Goal: Answer question/provide support: Share knowledge or assist other users

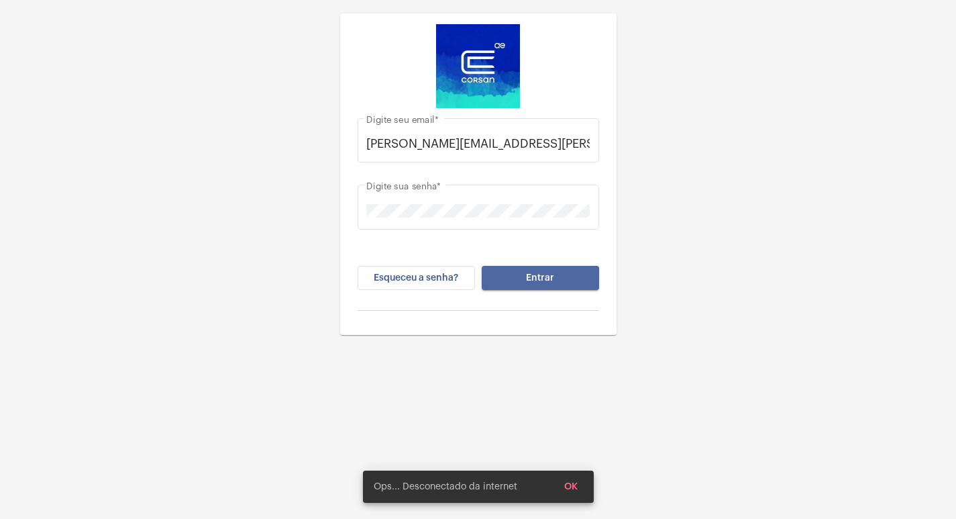
click at [519, 278] on button "Entrar" at bounding box center [540, 278] width 117 height 24
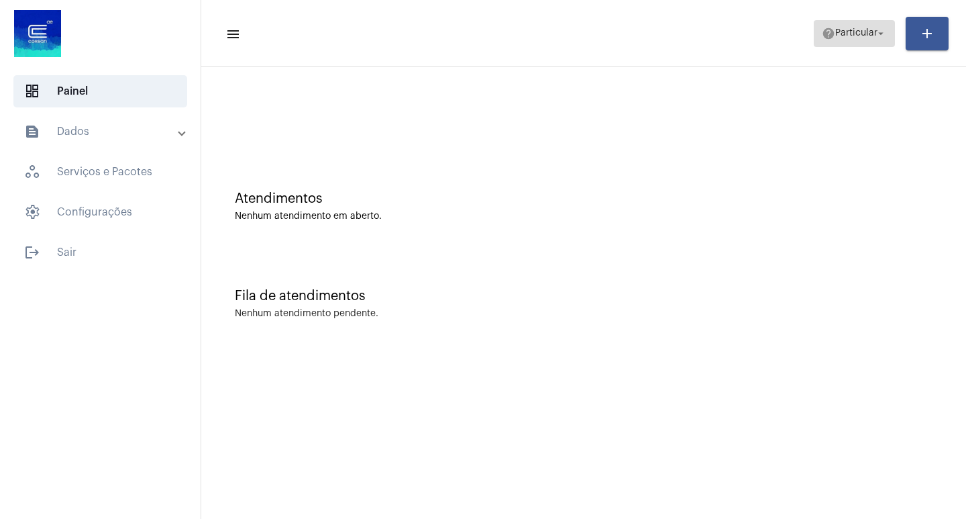
click at [856, 27] on span "help Particular arrow_drop_down" at bounding box center [854, 33] width 65 height 24
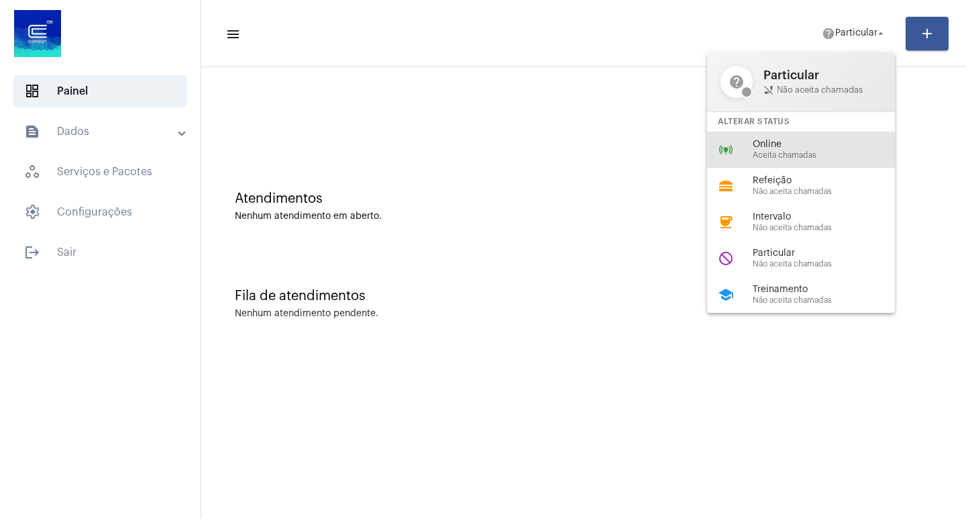
click at [803, 134] on div "online_prediction Online Aceita chamadas" at bounding box center [811, 150] width 209 height 36
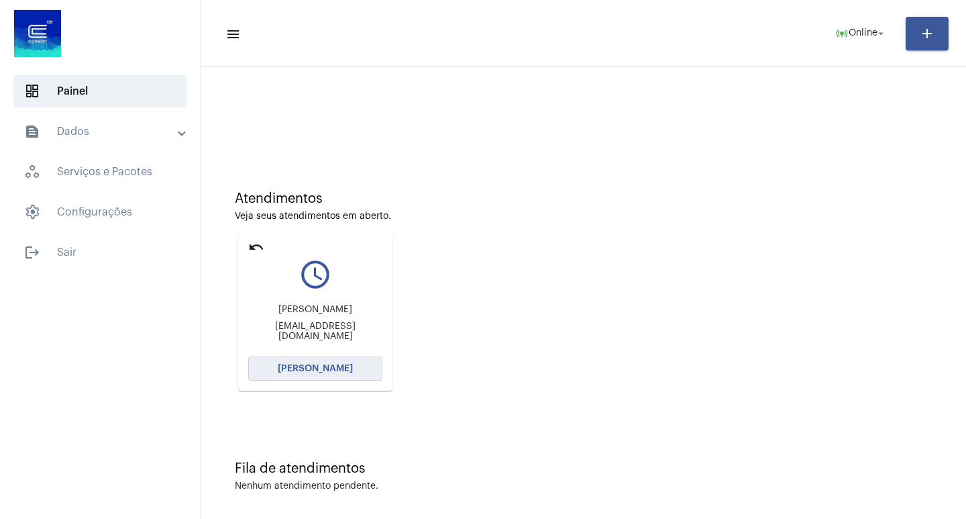
click at [315, 377] on button "[PERSON_NAME]" at bounding box center [315, 368] width 134 height 24
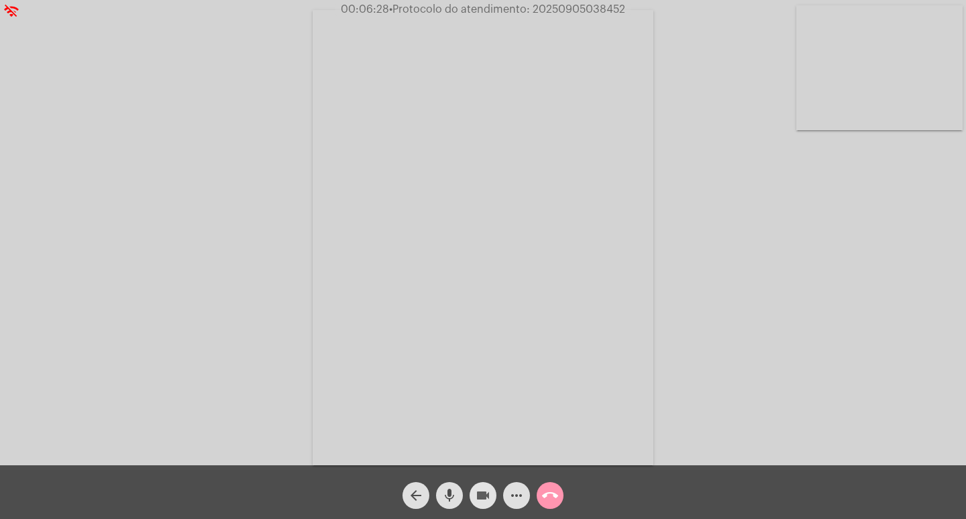
click at [491, 493] on button "videocam" at bounding box center [483, 495] width 27 height 27
click at [486, 490] on mat-icon "videocam_off" at bounding box center [483, 495] width 16 height 16
click at [487, 497] on mat-icon "videocam" at bounding box center [483, 495] width 16 height 16
click at [484, 488] on mat-icon "videocam_off" at bounding box center [483, 495] width 16 height 16
click at [515, 501] on mat-icon "more_horiz" at bounding box center [517, 495] width 16 height 16
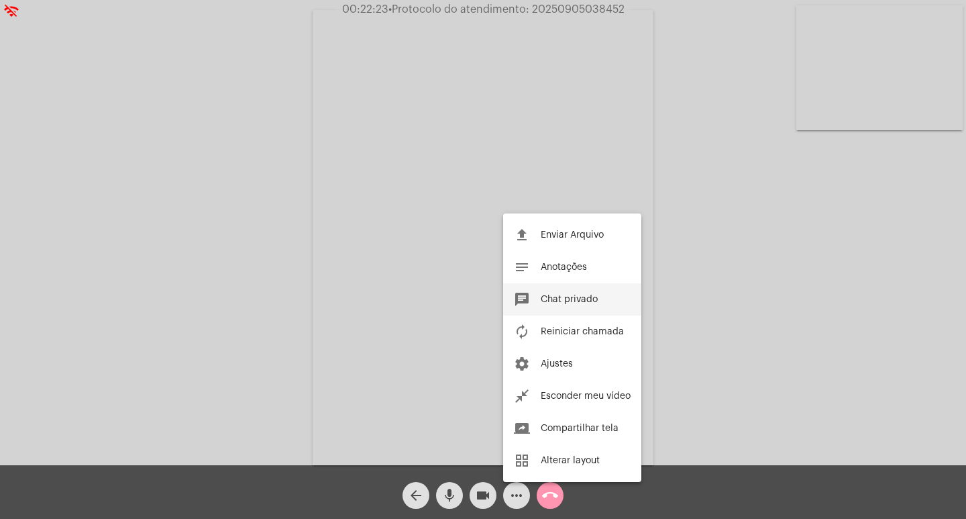
click at [576, 304] on button "chat Chat privado" at bounding box center [572, 299] width 138 height 32
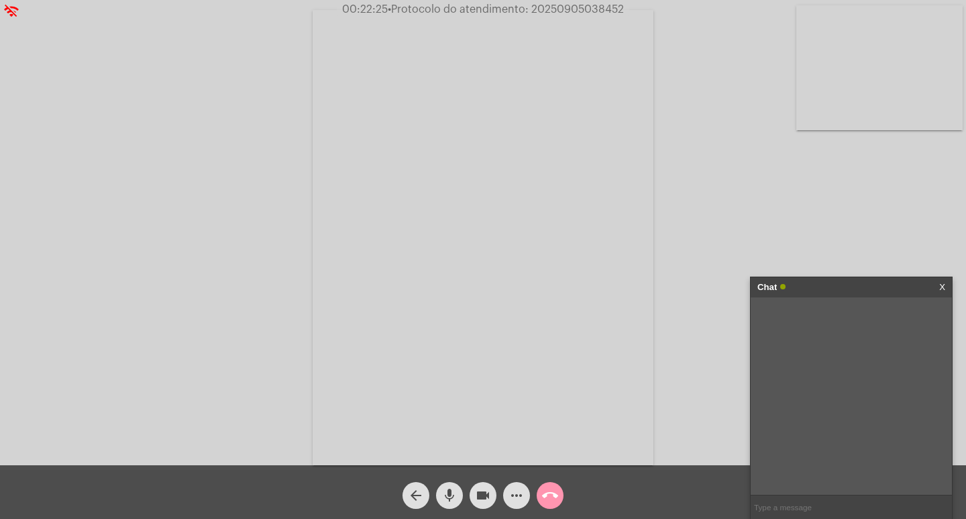
click at [516, 490] on mat-icon "more_horiz" at bounding box center [517, 495] width 16 height 16
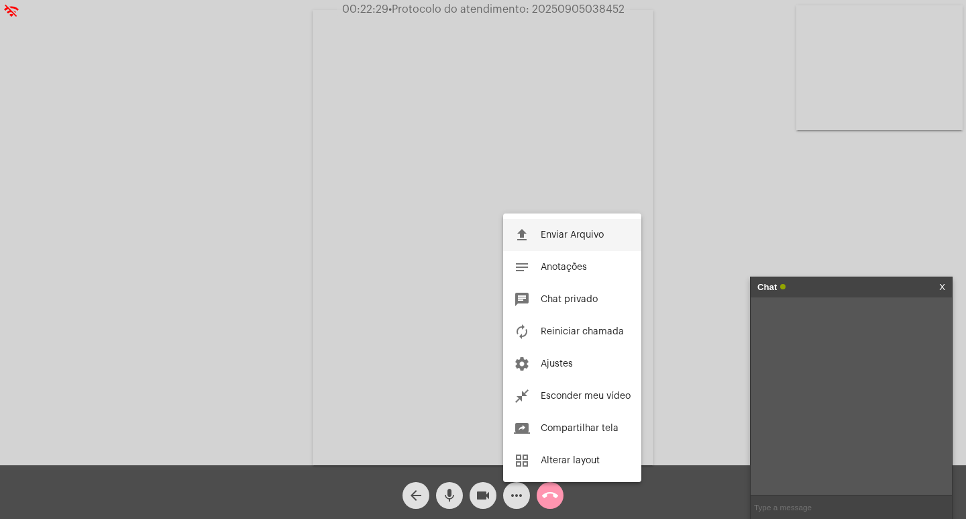
click at [553, 228] on button "file_upload Enviar Arquivo" at bounding box center [572, 235] width 138 height 32
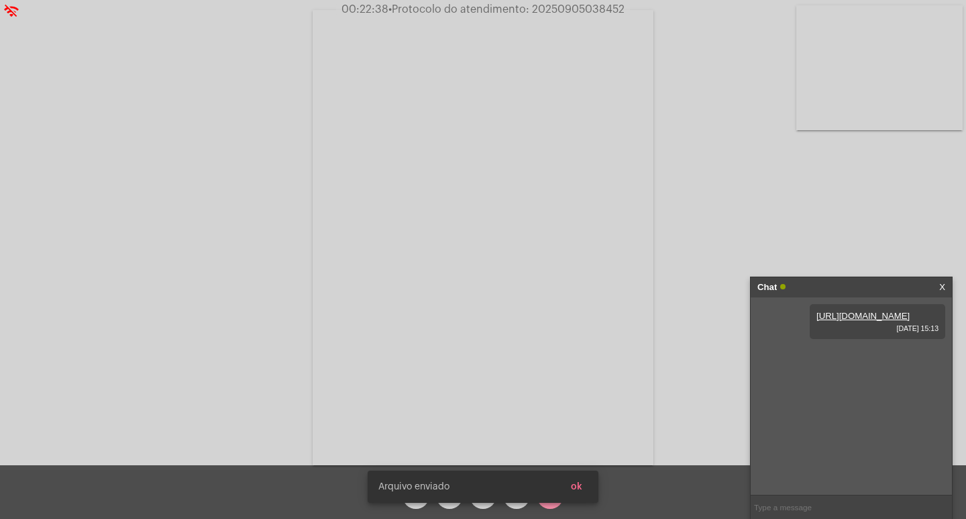
click at [585, 482] on button "ok" at bounding box center [576, 486] width 33 height 24
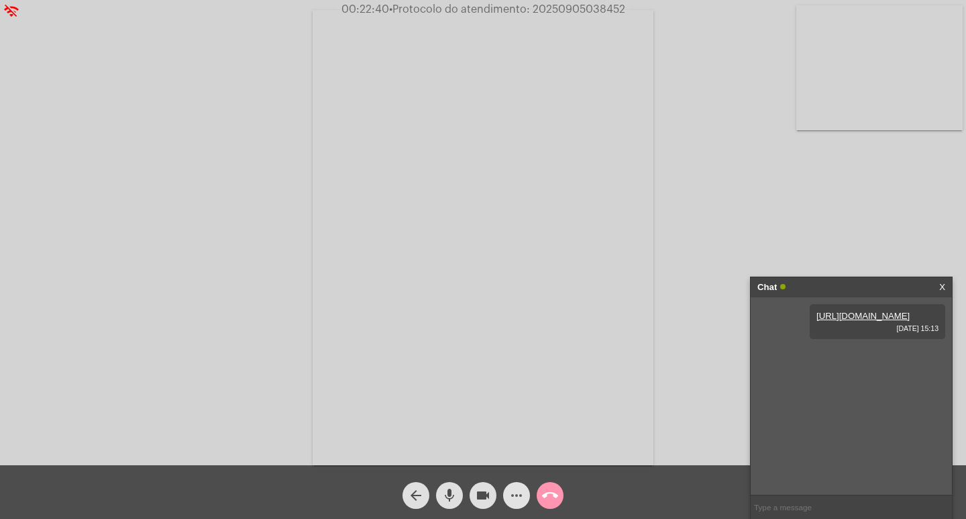
click at [518, 490] on mat-icon "more_horiz" at bounding box center [517, 495] width 16 height 16
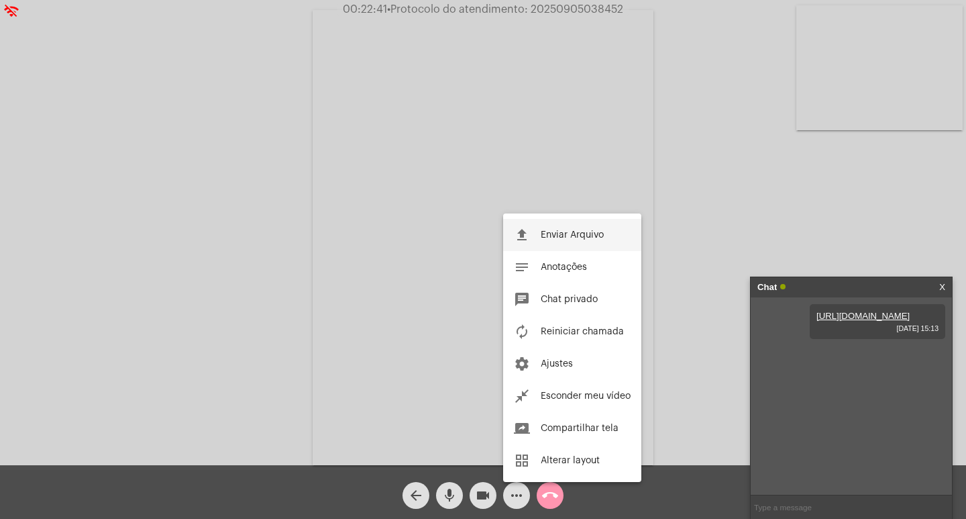
click at [562, 232] on span "Enviar Arquivo" at bounding box center [572, 234] width 63 height 9
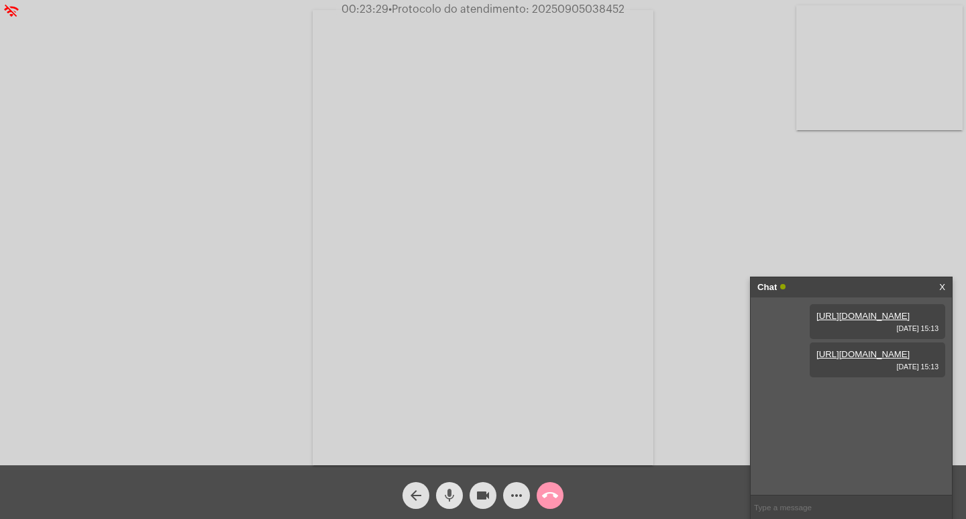
click at [444, 488] on mat-icon "mic" at bounding box center [450, 495] width 16 height 16
click at [453, 491] on mat-icon "mic_off" at bounding box center [450, 495] width 16 height 16
click at [555, 4] on span "• Protocolo do atendimento: 20250905038452" at bounding box center [505, 9] width 236 height 11
copy span "20250905038452"
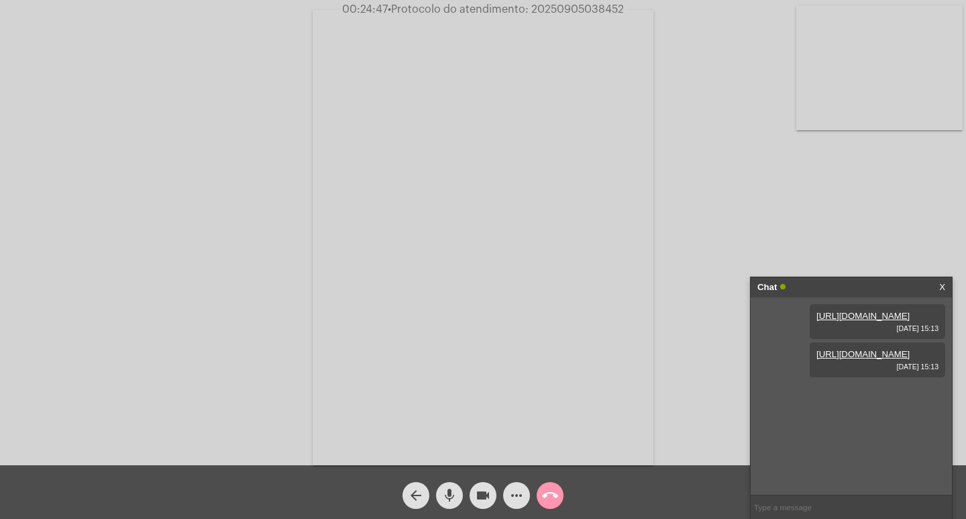
copy span "20250905038452"
click at [545, 503] on mat-icon "call_end" at bounding box center [550, 495] width 16 height 16
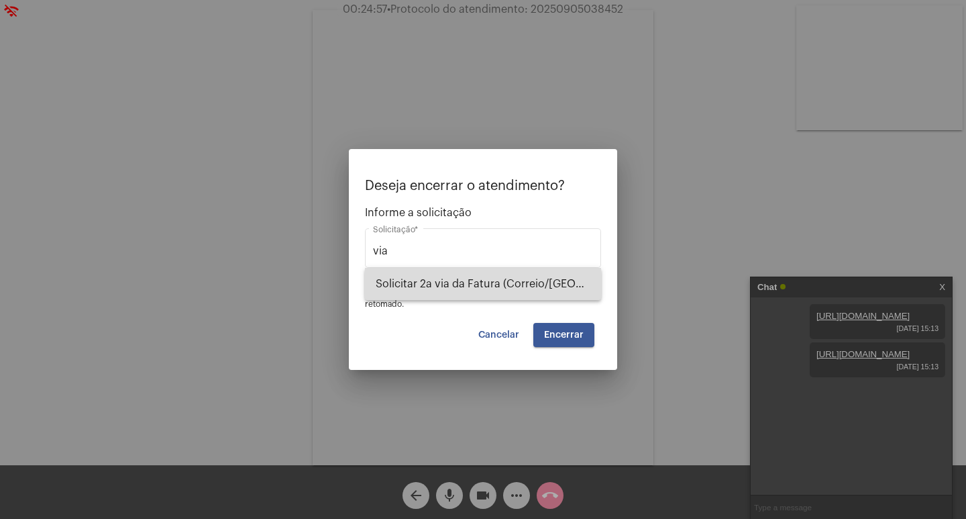
click at [519, 287] on span "Solicitar 2a via da Fatura (Correio/[GEOGRAPHIC_DATA]/Email)" at bounding box center [483, 284] width 215 height 32
type input "Solicitar 2a via da Fatura (Correio/[GEOGRAPHIC_DATA]/Email)"
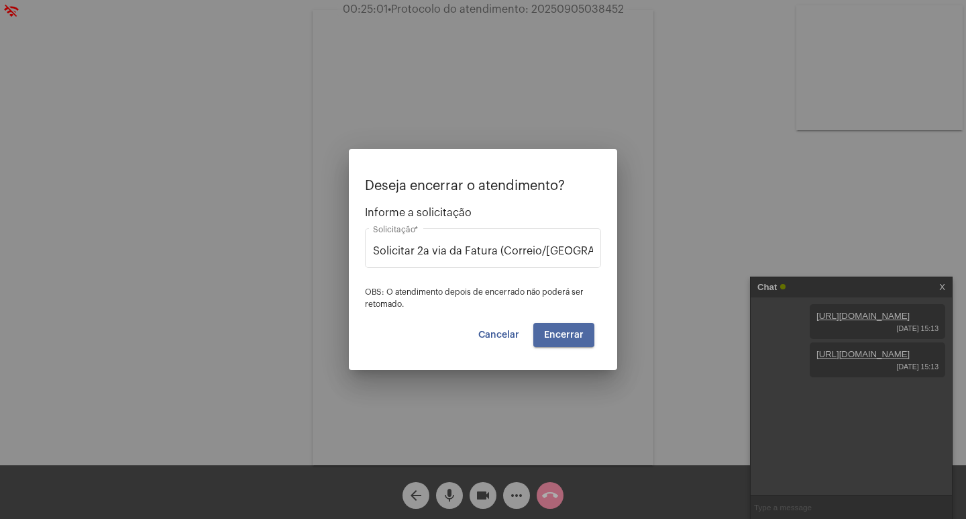
click at [552, 328] on button "Encerrar" at bounding box center [563, 335] width 61 height 24
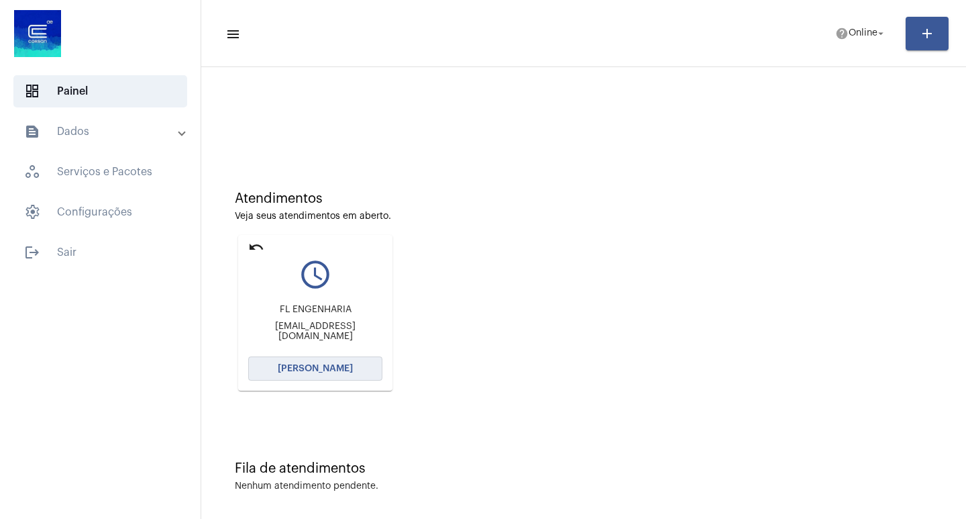
click at [343, 358] on button "[PERSON_NAME]" at bounding box center [315, 368] width 134 height 24
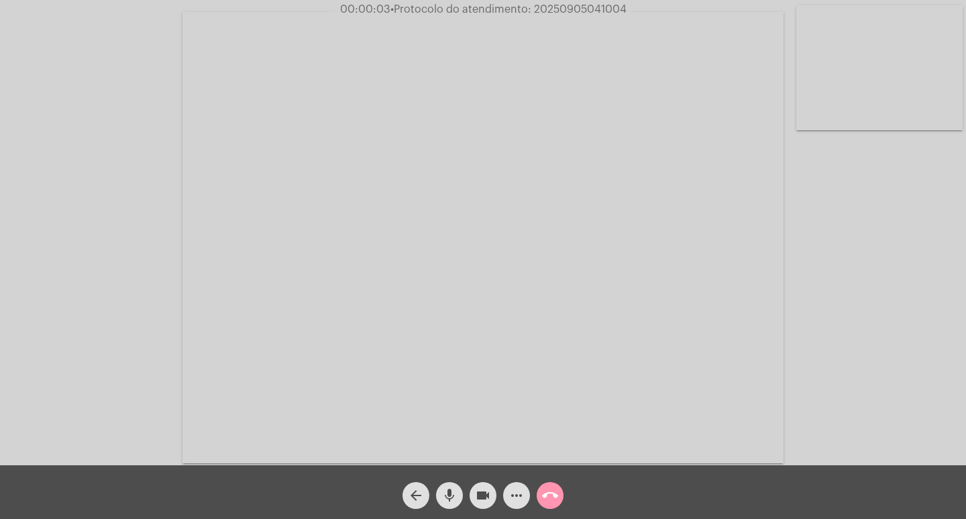
click at [442, 493] on mat-icon "mic" at bounding box center [450, 495] width 16 height 16
click at [444, 496] on mat-icon "mic_off" at bounding box center [450, 495] width 16 height 16
click at [444, 496] on mat-icon "mic" at bounding box center [450, 495] width 16 height 16
click at [444, 496] on mat-icon "mic_off" at bounding box center [450, 495] width 16 height 16
click at [410, 493] on mat-icon "arrow_back" at bounding box center [416, 495] width 16 height 16
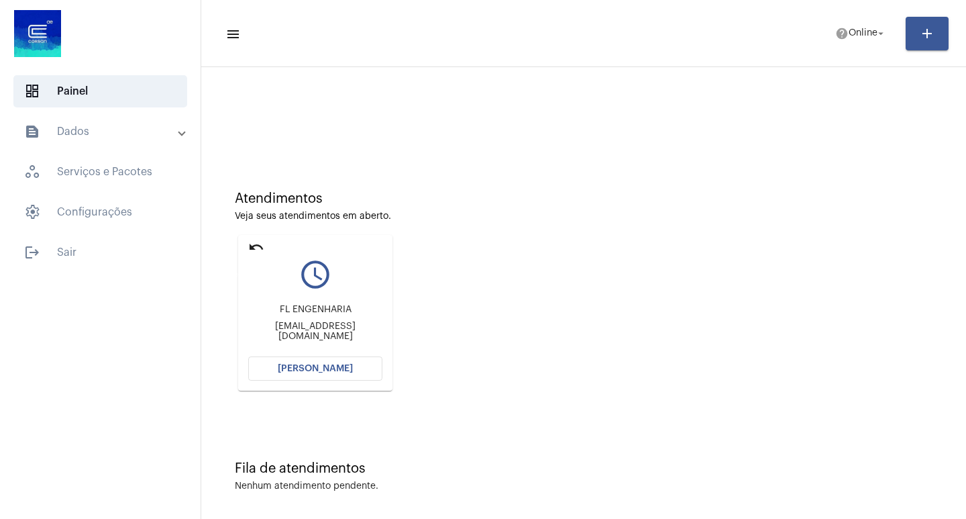
click at [252, 248] on mat-icon "undo" at bounding box center [256, 247] width 16 height 16
click at [292, 370] on span "[PERSON_NAME]" at bounding box center [315, 368] width 75 height 9
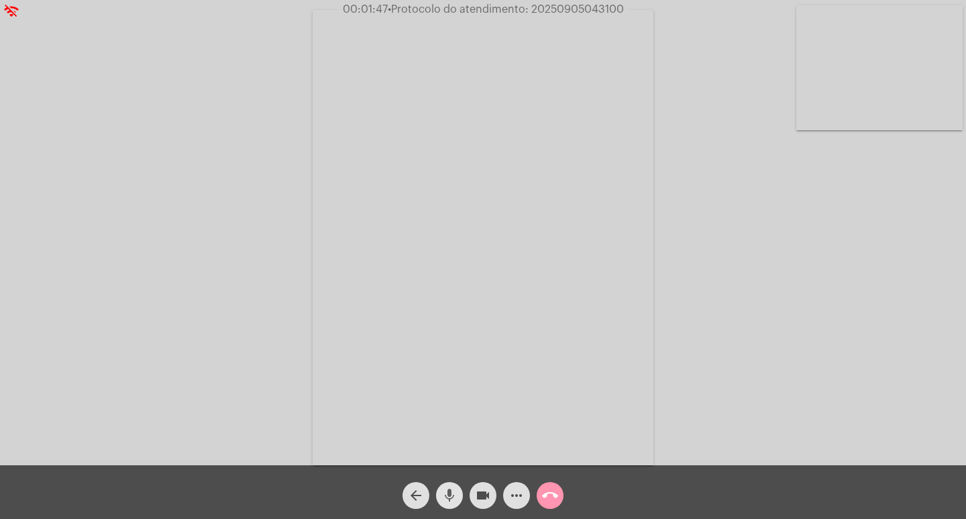
click at [450, 490] on mat-icon "mic" at bounding box center [450, 495] width 16 height 16
click at [478, 490] on mat-icon "videocam" at bounding box center [483, 495] width 16 height 16
click at [485, 491] on mat-icon "videocam_off" at bounding box center [483, 495] width 16 height 16
click at [450, 485] on span "mic_off" at bounding box center [450, 495] width 16 height 27
click at [450, 496] on mat-icon "mic" at bounding box center [450, 495] width 16 height 16
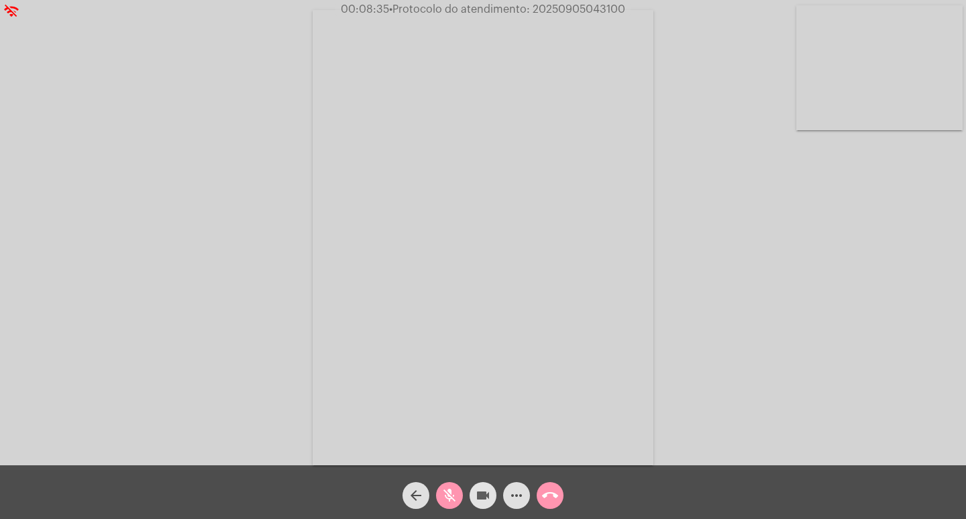
click at [478, 482] on span "videocam" at bounding box center [483, 495] width 16 height 27
click at [478, 491] on mat-icon "videocam_off" at bounding box center [483, 495] width 16 height 16
click at [449, 486] on span "mic_off" at bounding box center [450, 495] width 16 height 27
click at [478, 490] on mat-icon "videocam" at bounding box center [483, 495] width 16 height 16
click at [480, 486] on span "videocam_off" at bounding box center [483, 495] width 16 height 27
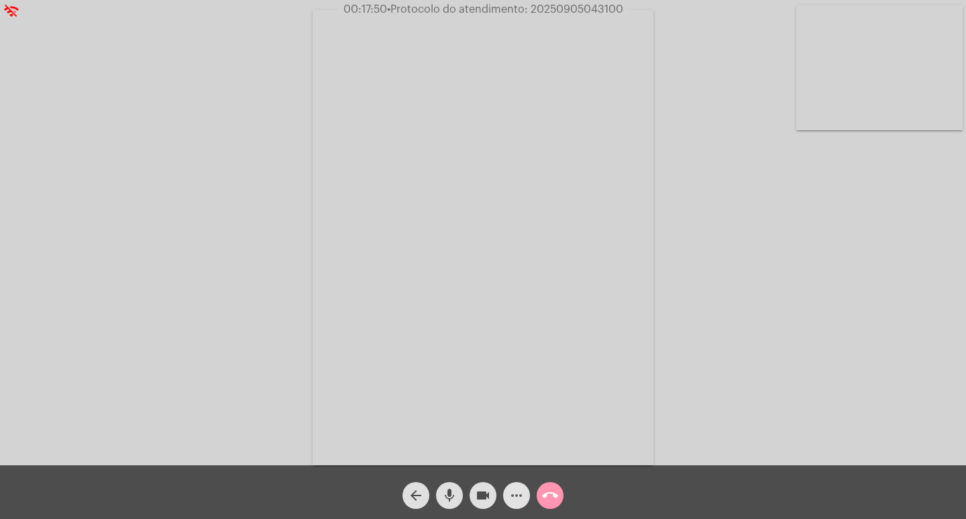
click at [508, 493] on button "more_horiz" at bounding box center [516, 495] width 27 height 27
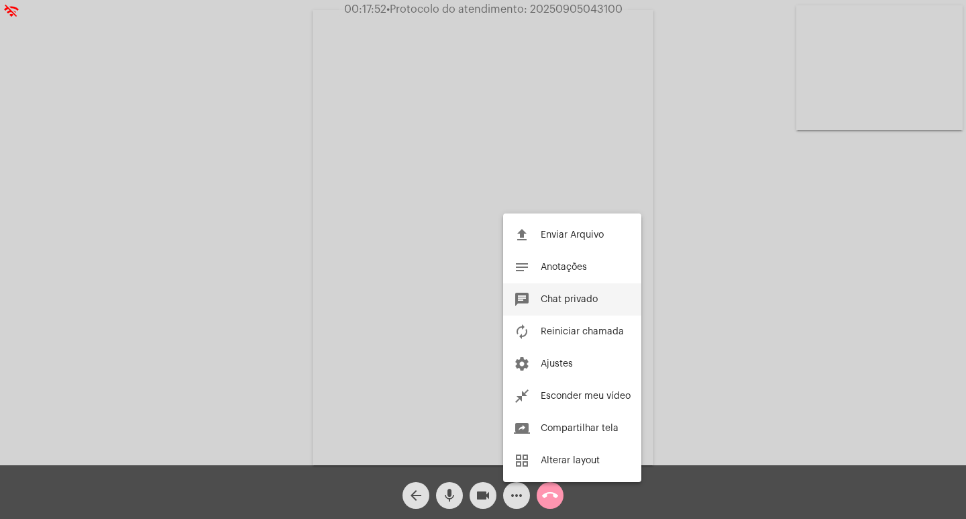
click at [568, 304] on button "chat Chat privado" at bounding box center [572, 299] width 138 height 32
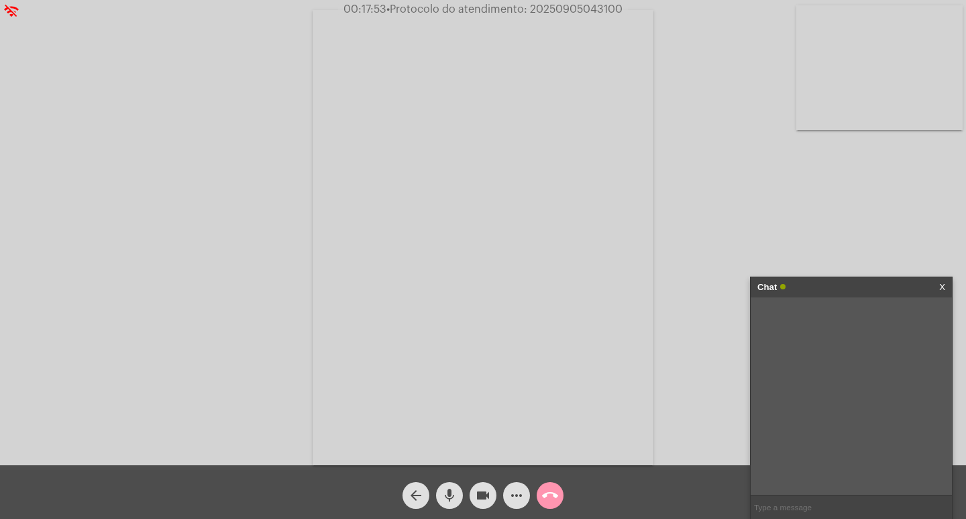
click at [798, 506] on input "text" at bounding box center [851, 506] width 201 height 23
paste input "7 [PERSON_NAME], 7 Horas e 53 Minutos até o vencimento!"
type input "7 [PERSON_NAME], 7 Horas e 53 Minutos até o vencimento!"
click at [535, 9] on span "• Protocolo do atendimento: 20250905043100" at bounding box center [504, 9] width 236 height 11
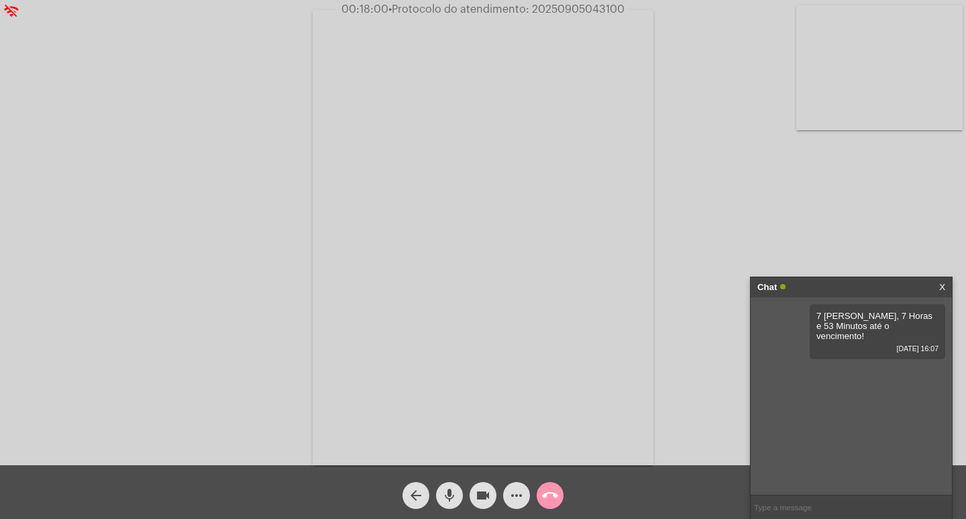
copy span "20250905043100"
click at [548, 490] on mat-icon "call_end" at bounding box center [550, 495] width 16 height 16
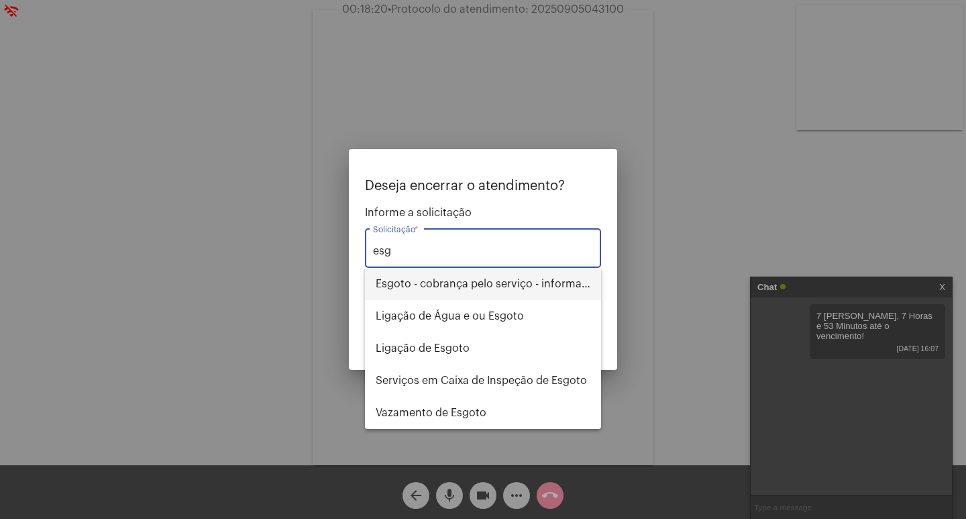
click at [499, 289] on span "Esgoto - cobrança pelo serviço - informações" at bounding box center [483, 284] width 215 height 32
type input "Esgoto - cobrança pelo serviço - informações"
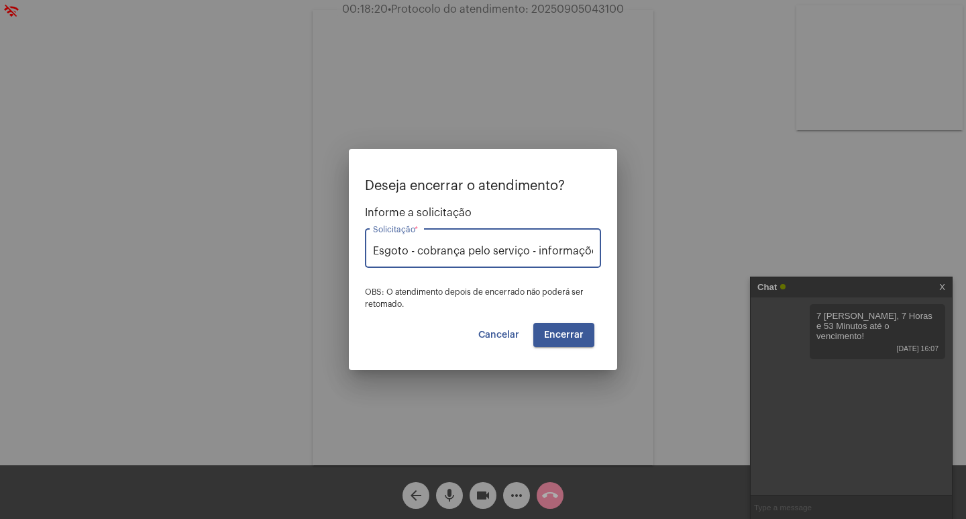
scroll to position [0, 7]
click at [561, 329] on button "Encerrar" at bounding box center [563, 335] width 61 height 24
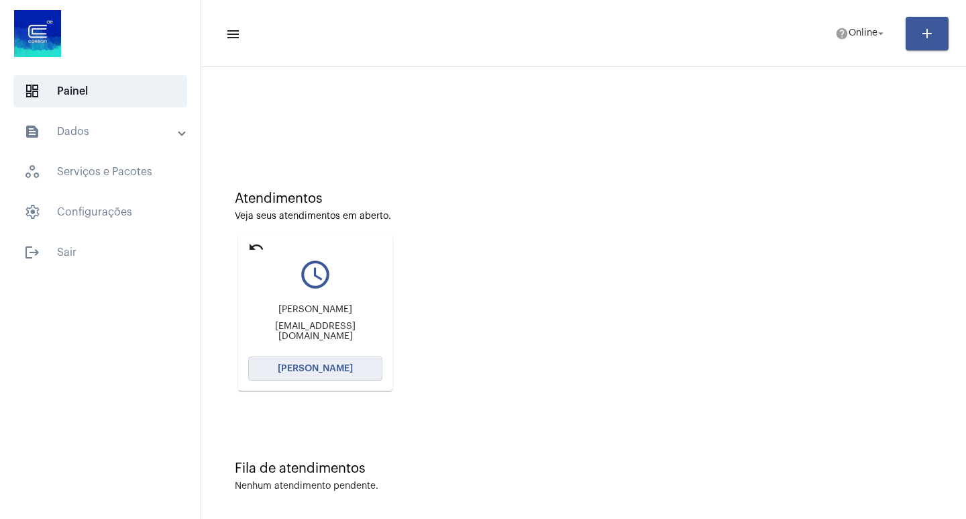
click at [307, 361] on button "[PERSON_NAME]" at bounding box center [315, 368] width 134 height 24
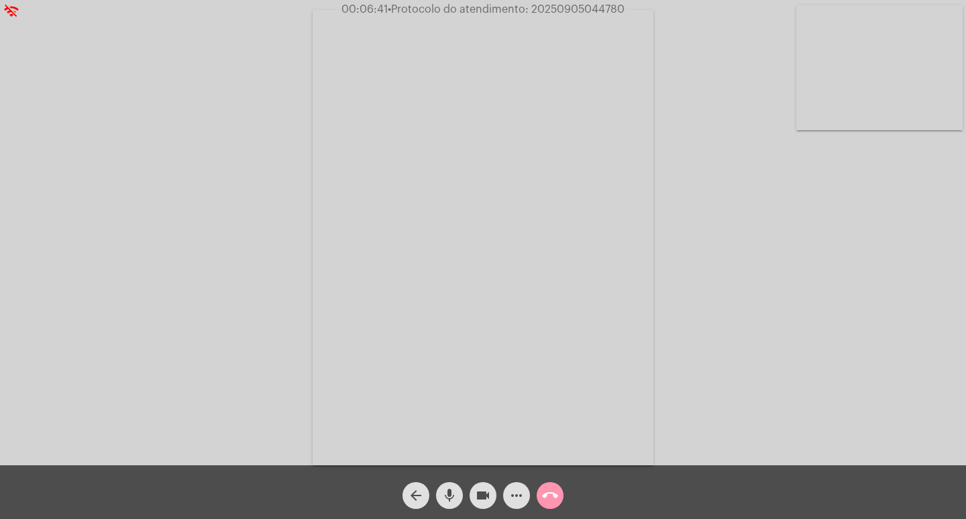
click at [554, 495] on mat-icon "call_end" at bounding box center [550, 495] width 16 height 16
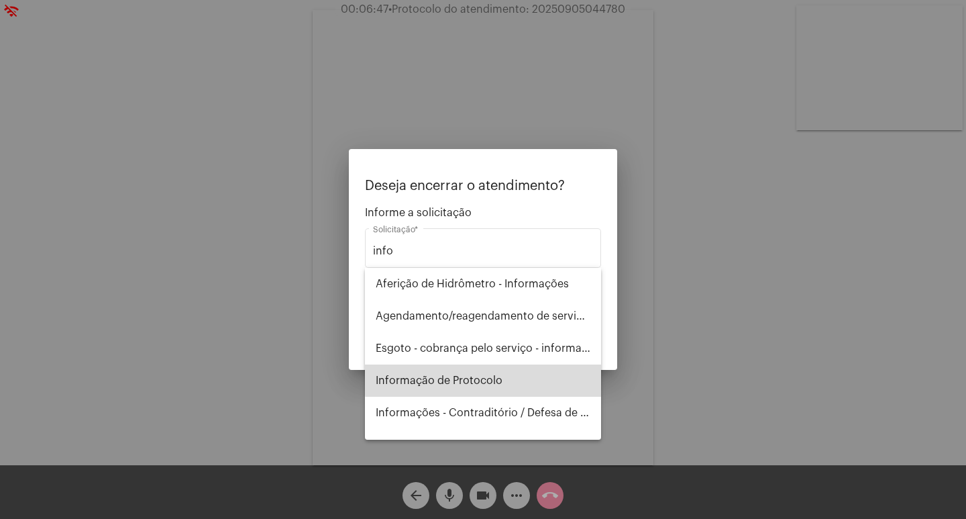
click at [527, 374] on span "Informação de Protocolo" at bounding box center [483, 380] width 215 height 32
type input "Informação de Protocolo"
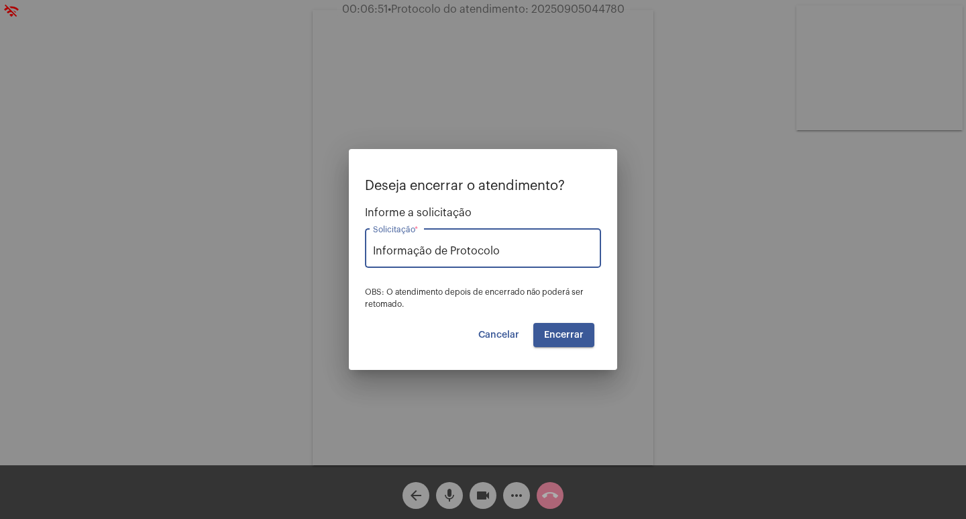
click at [554, 339] on span "Encerrar" at bounding box center [564, 334] width 40 height 9
